Goal: Information Seeking & Learning: Find specific fact

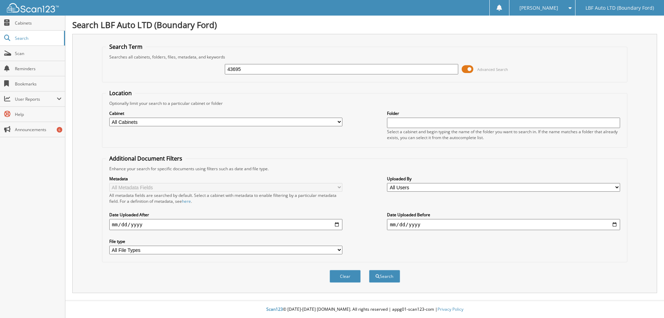
type input "43695"
click at [369, 270] on button "Search" at bounding box center [384, 276] width 31 height 13
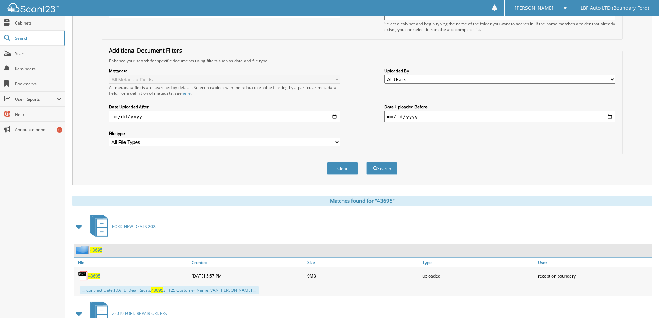
scroll to position [277, 0]
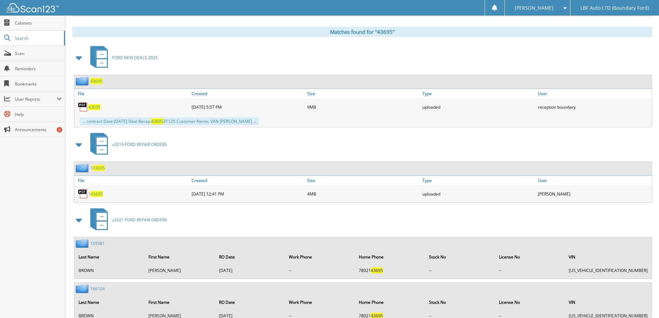
click at [95, 105] on span "43695" at bounding box center [94, 107] width 12 height 6
